Goal: Task Accomplishment & Management: Manage account settings

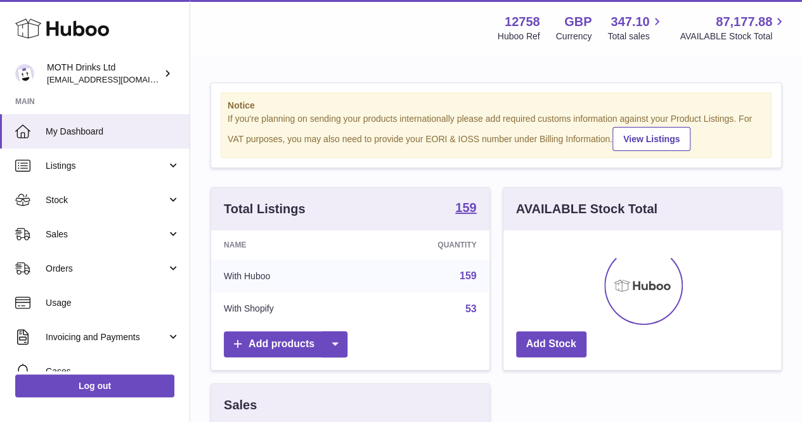
scroll to position [198, 278]
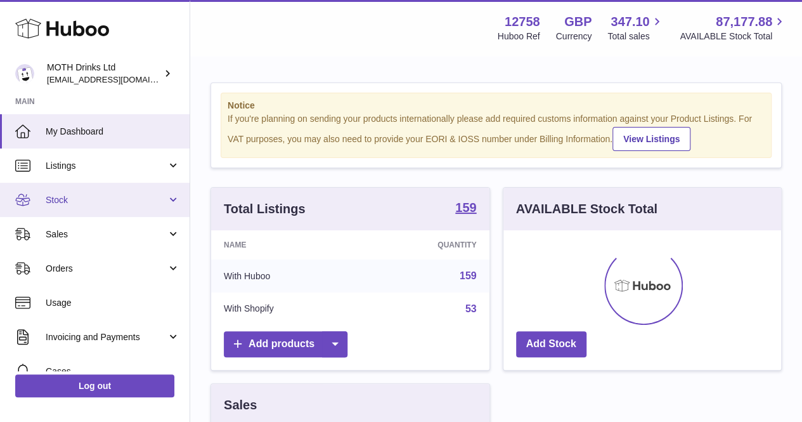
click at [112, 197] on span "Stock" at bounding box center [106, 200] width 121 height 12
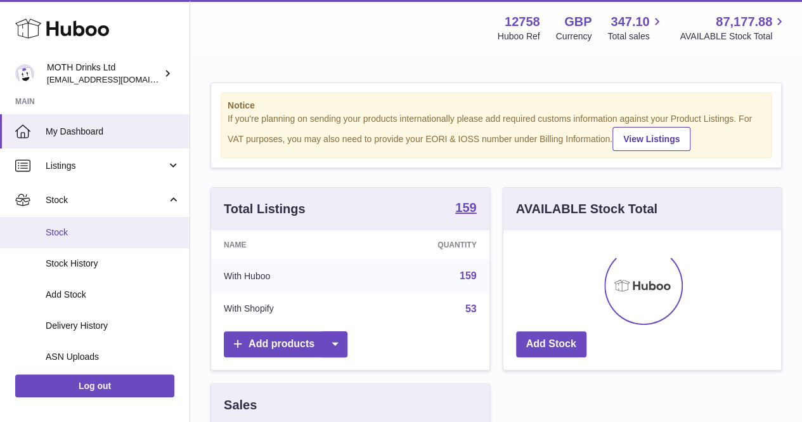
click at [108, 226] on span "Stock" at bounding box center [113, 232] width 134 height 12
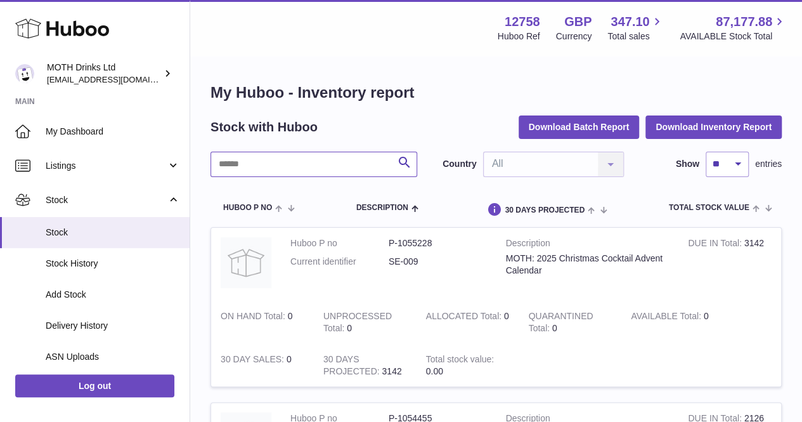
click at [281, 174] on input "text" at bounding box center [314, 164] width 207 height 25
type input "******"
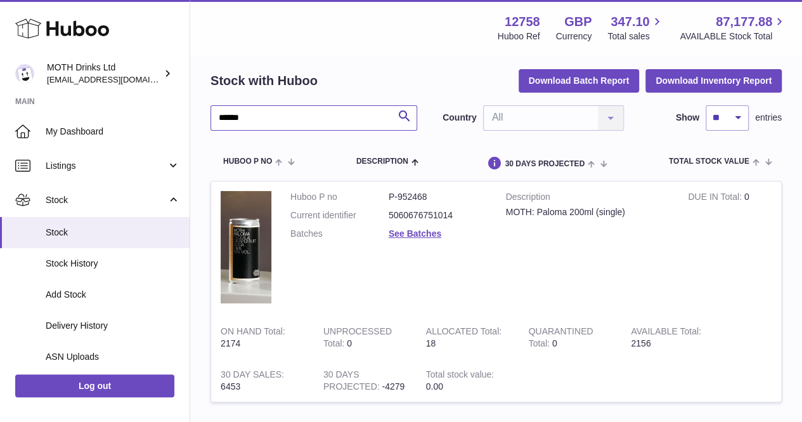
scroll to position [48, 0]
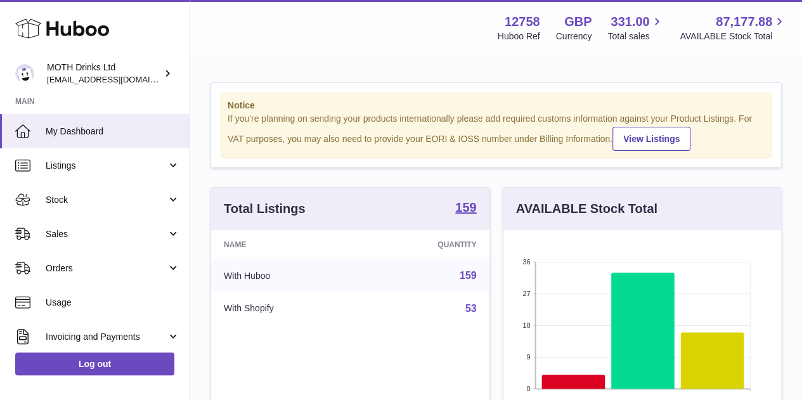
scroll to position [198, 278]
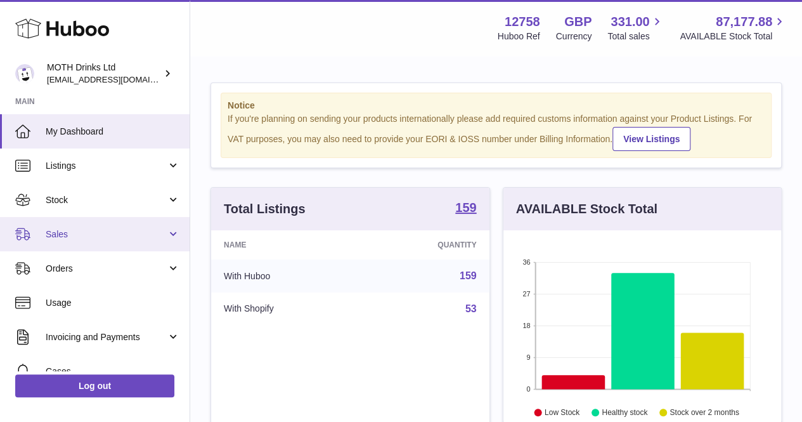
click at [61, 242] on link "Sales" at bounding box center [95, 234] width 190 height 34
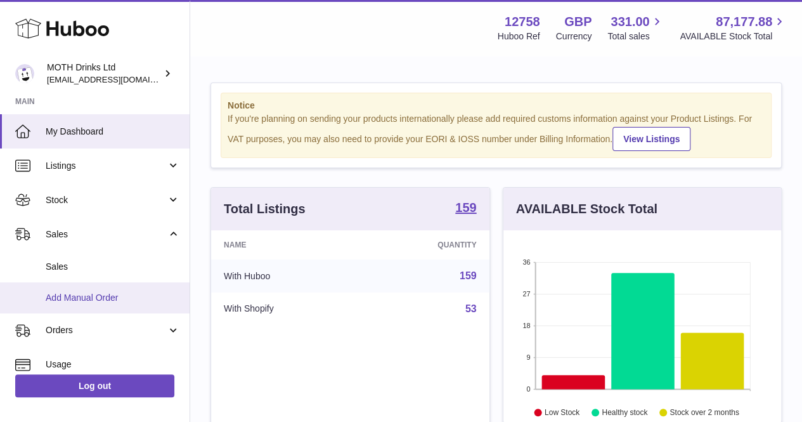
click at [74, 292] on span "Add Manual Order" at bounding box center [113, 298] width 134 height 12
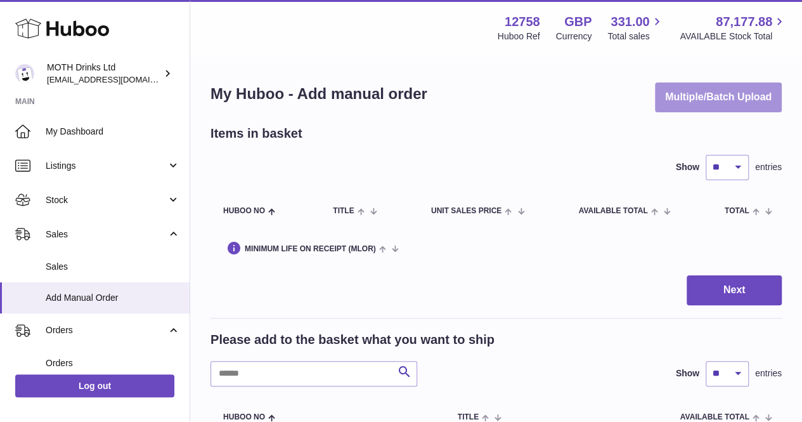
click at [686, 107] on button "Multiple/Batch Upload" at bounding box center [718, 97] width 127 height 30
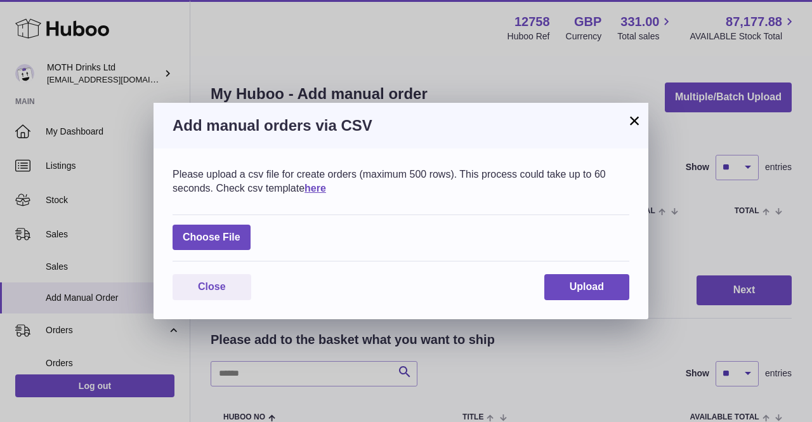
click at [261, 233] on div "Choose File" at bounding box center [400, 238] width 457 height 48
click at [230, 233] on label at bounding box center [211, 237] width 78 height 26
click at [240, 231] on input "file" at bounding box center [240, 231] width 1 height 1
type input "**********"
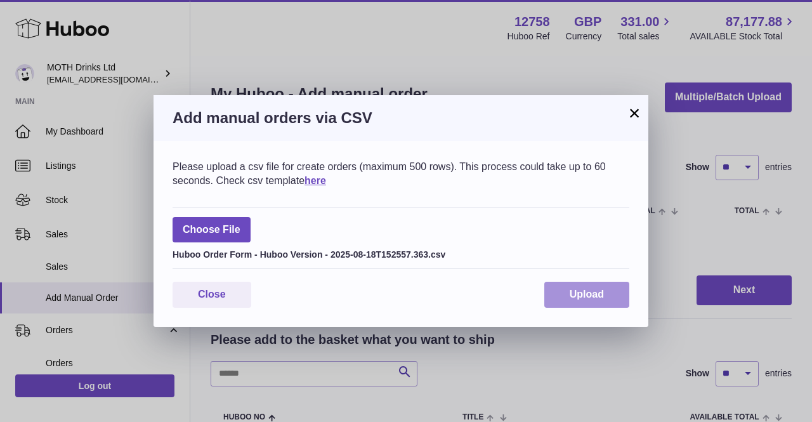
click at [594, 292] on span "Upload" at bounding box center [586, 294] width 34 height 11
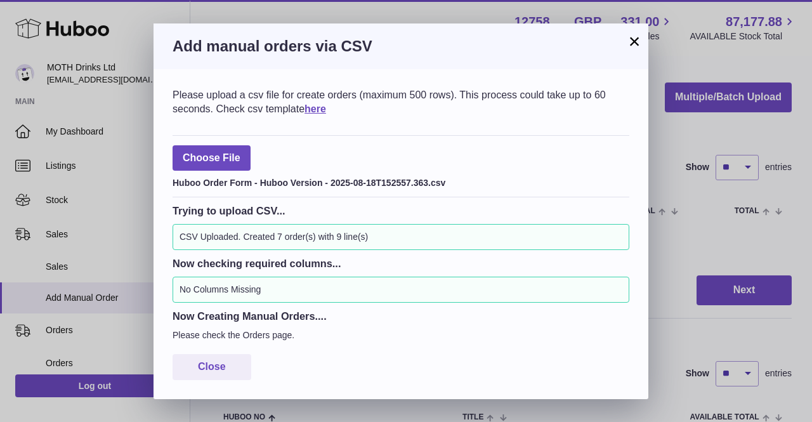
click at [635, 39] on button "×" at bounding box center [633, 41] width 15 height 15
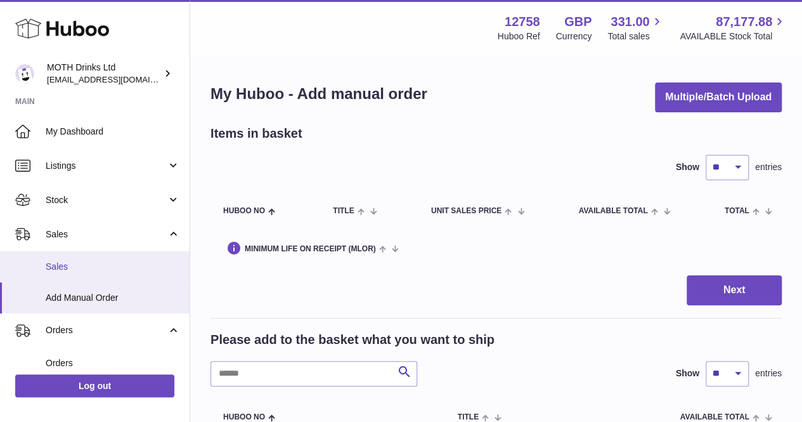
click at [81, 267] on span "Sales" at bounding box center [113, 267] width 134 height 12
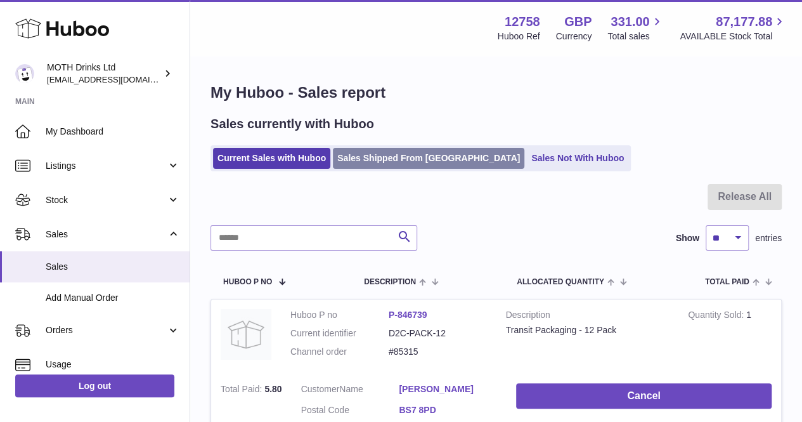
click at [363, 168] on link "Sales Shipped From [GEOGRAPHIC_DATA]" at bounding box center [428, 158] width 191 height 21
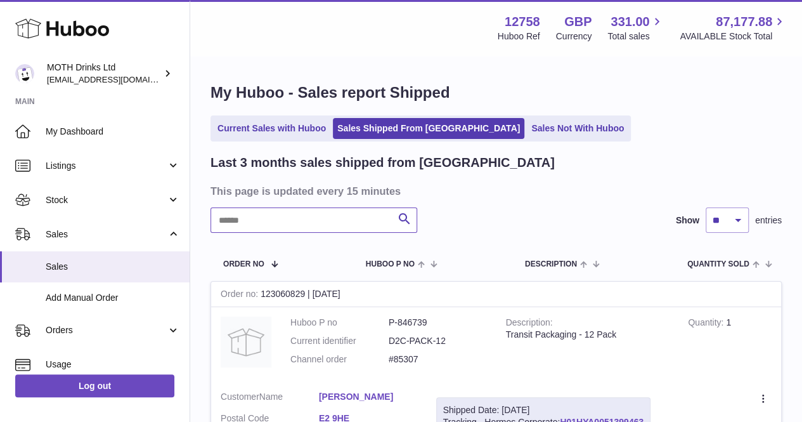
click at [308, 220] on input "text" at bounding box center [314, 219] width 207 height 25
paste input "**********"
type input "**********"
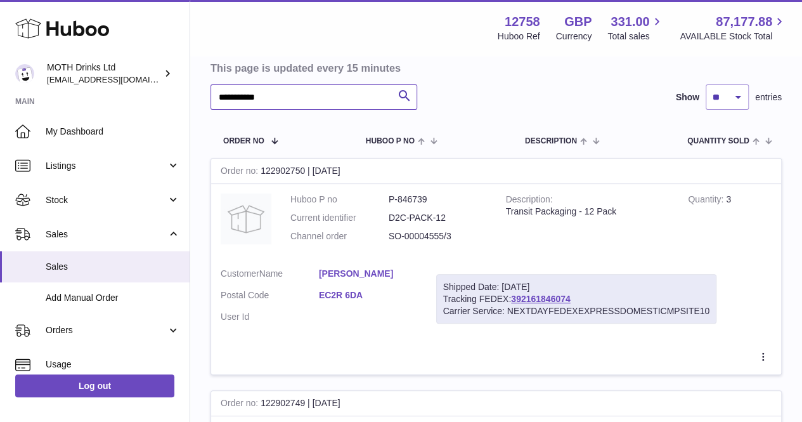
scroll to position [133, 0]
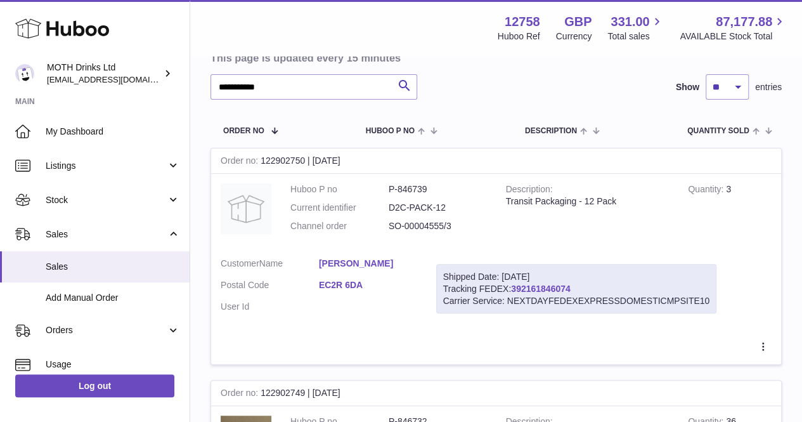
click at [533, 289] on link "392161846074" at bounding box center [540, 288] width 59 height 10
